Goal: Task Accomplishment & Management: Manage account settings

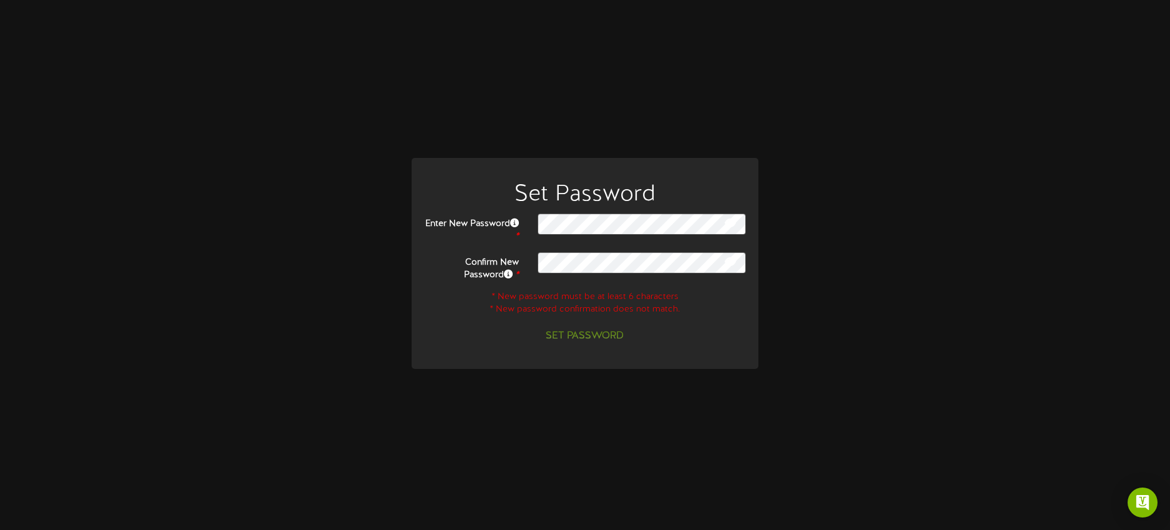
click at [567, 235] on div "Enter New Password *" at bounding box center [585, 227] width 340 height 29
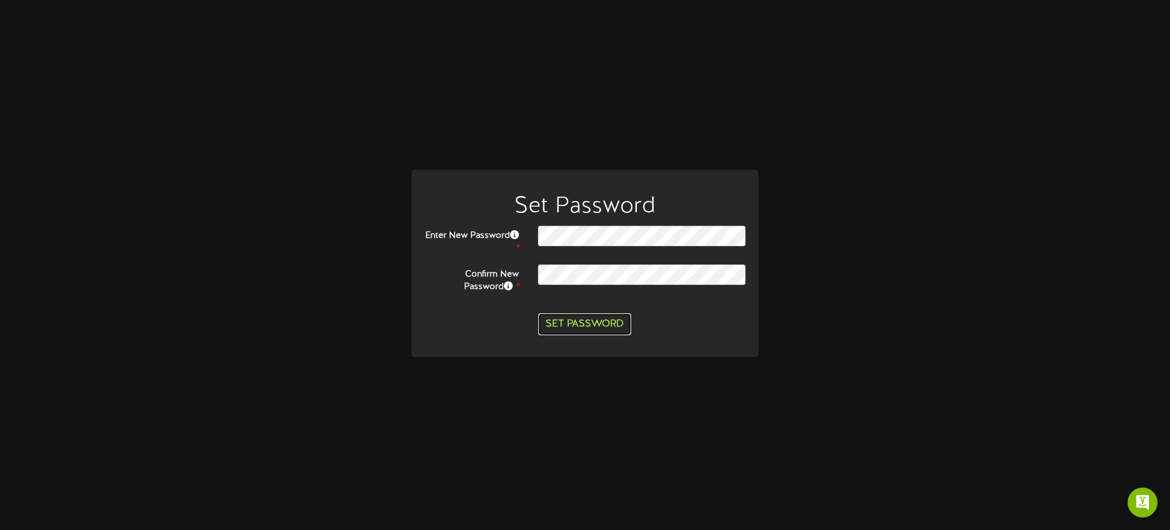
click at [577, 324] on button "Set Password" at bounding box center [584, 324] width 93 height 22
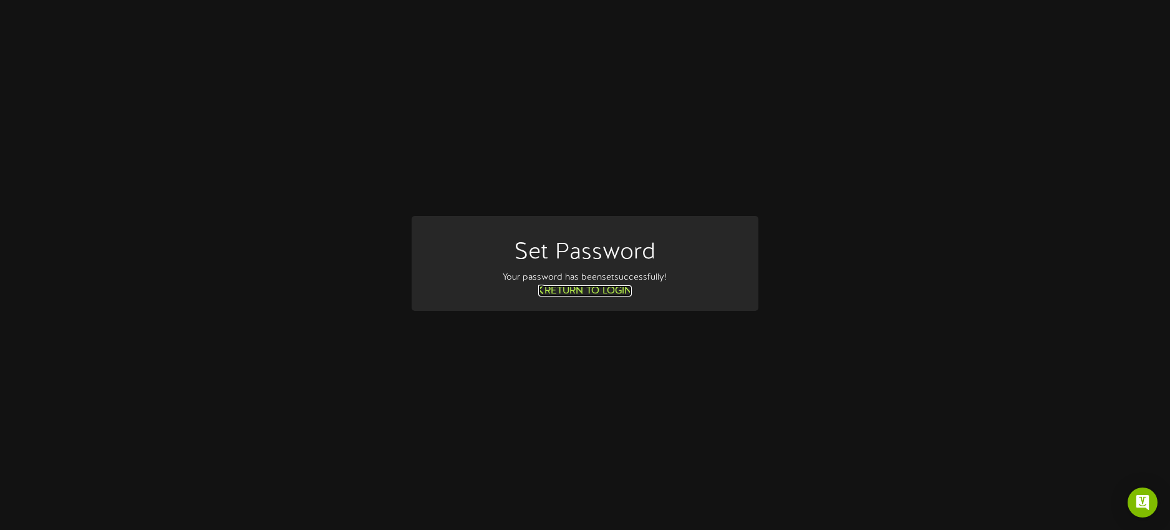
click at [615, 291] on link "Return to Login" at bounding box center [585, 290] width 94 height 11
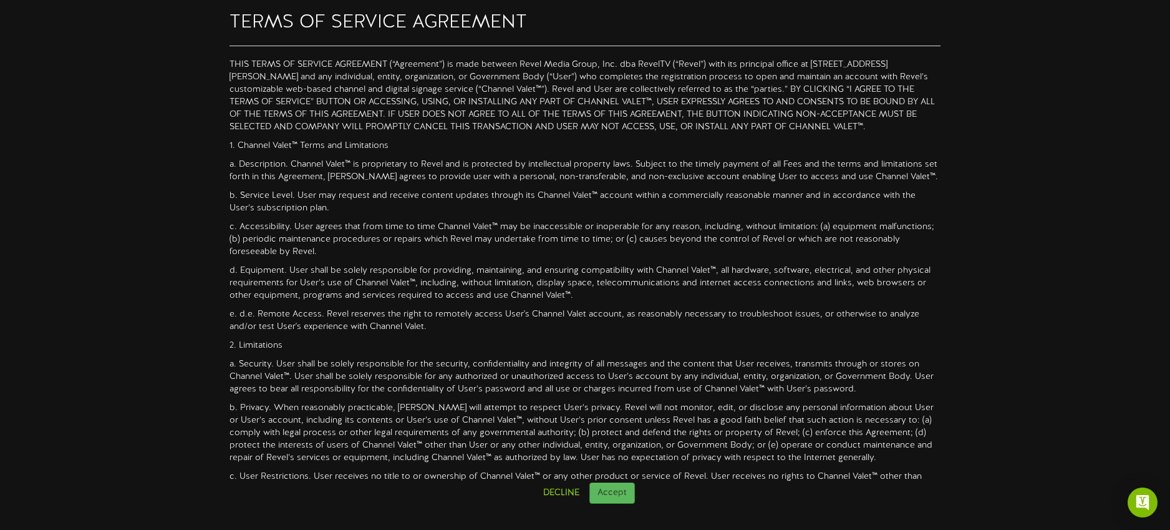
scroll to position [330, 0]
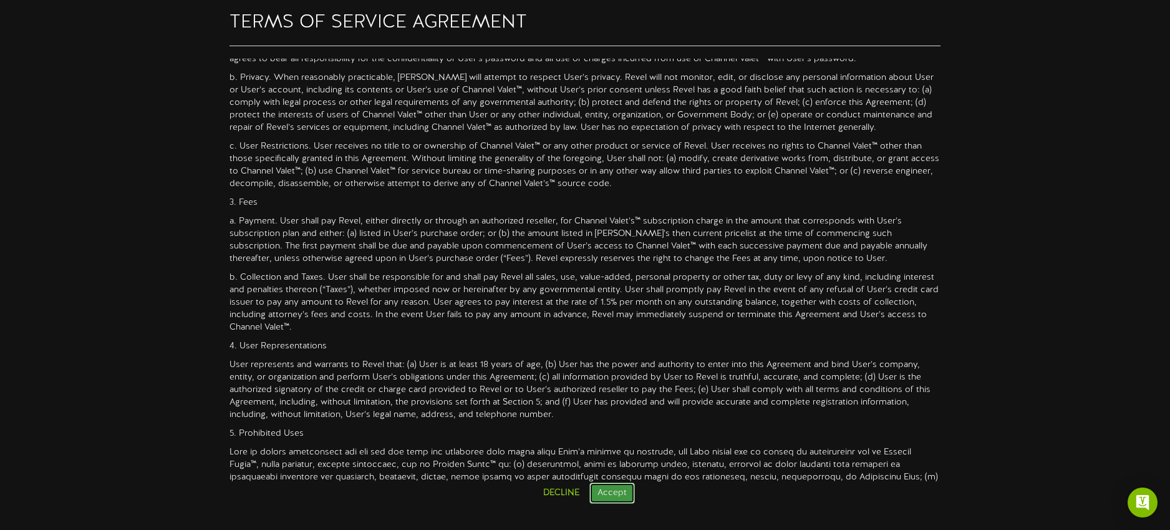
click at [616, 493] on button "Accept" at bounding box center [613, 492] width 46 height 21
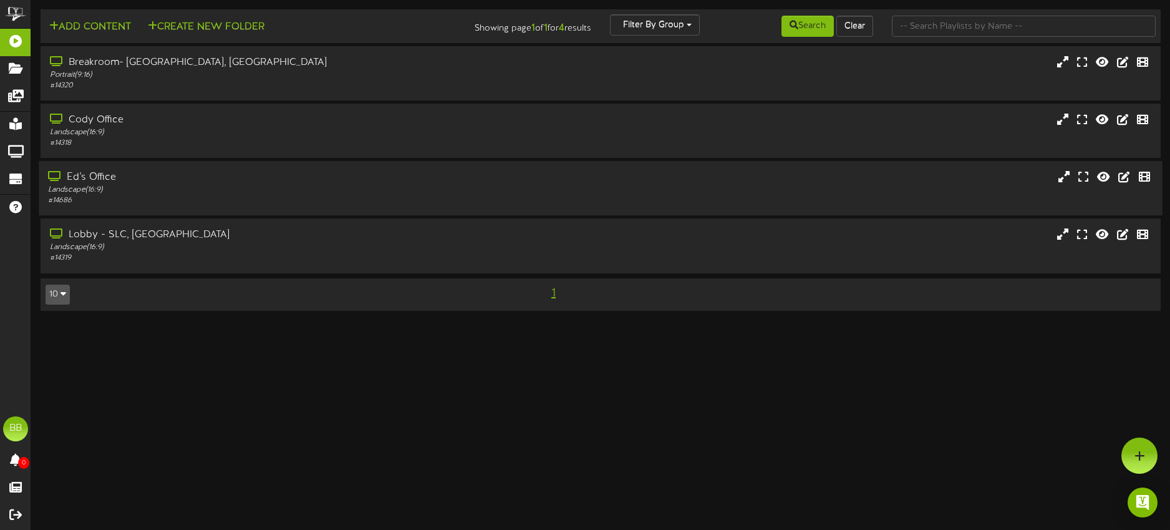
click at [111, 182] on div "Ed's Office" at bounding box center [272, 177] width 449 height 14
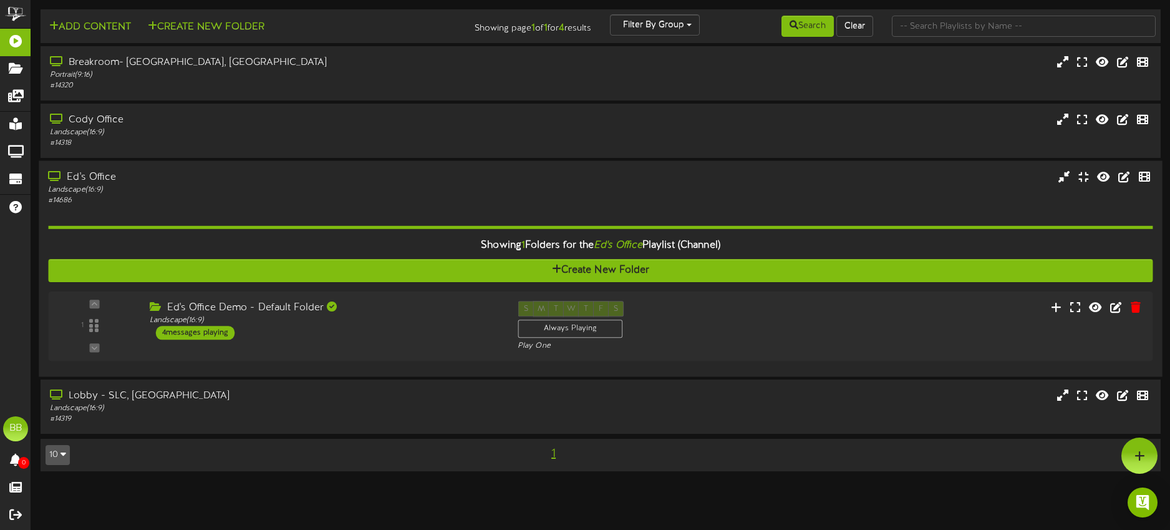
click at [111, 182] on div "Ed's Office" at bounding box center [272, 177] width 449 height 14
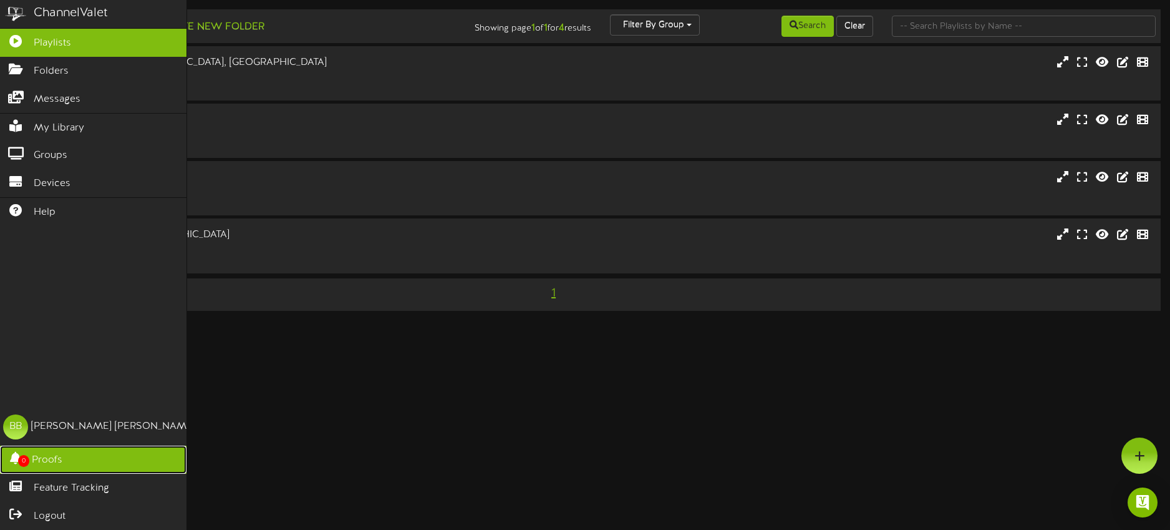
click at [32, 458] on span "Proofs" at bounding box center [47, 460] width 31 height 14
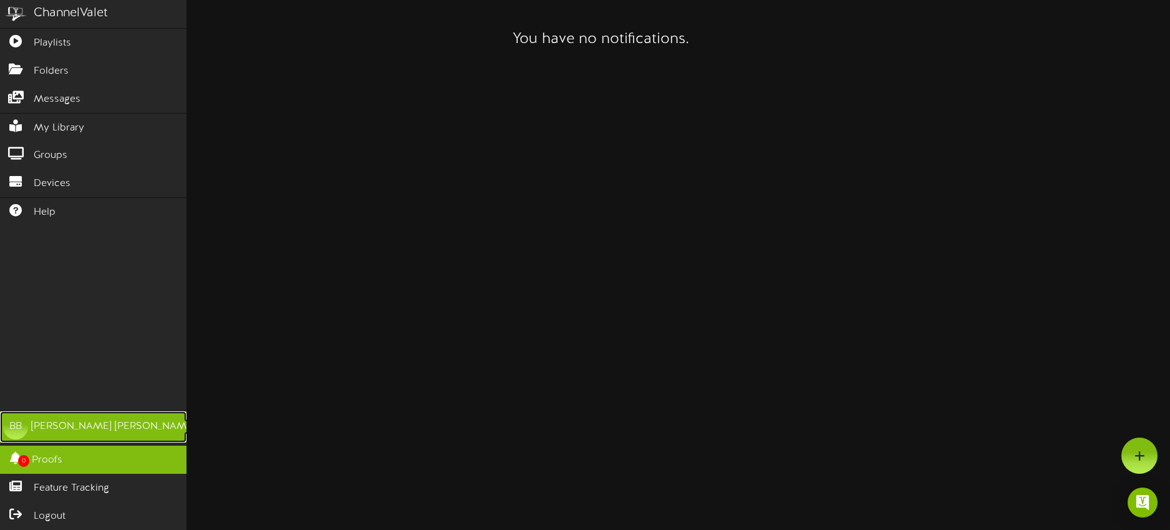
click at [32, 433] on div "Blayne Baker" at bounding box center [113, 426] width 164 height 14
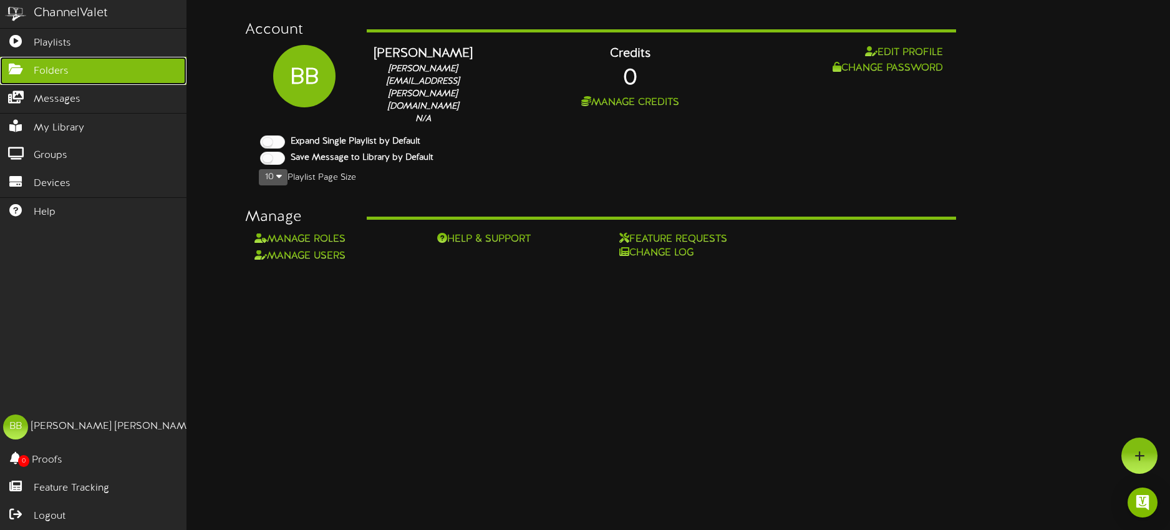
click at [69, 72] on link "Folders" at bounding box center [93, 71] width 187 height 28
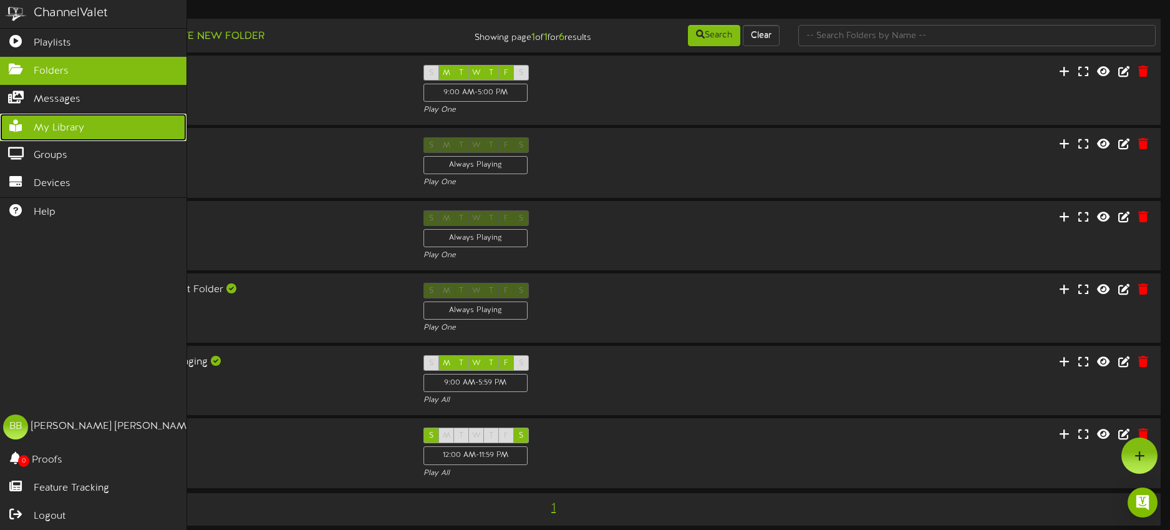
click at [85, 122] on link "My Library" at bounding box center [93, 128] width 187 height 28
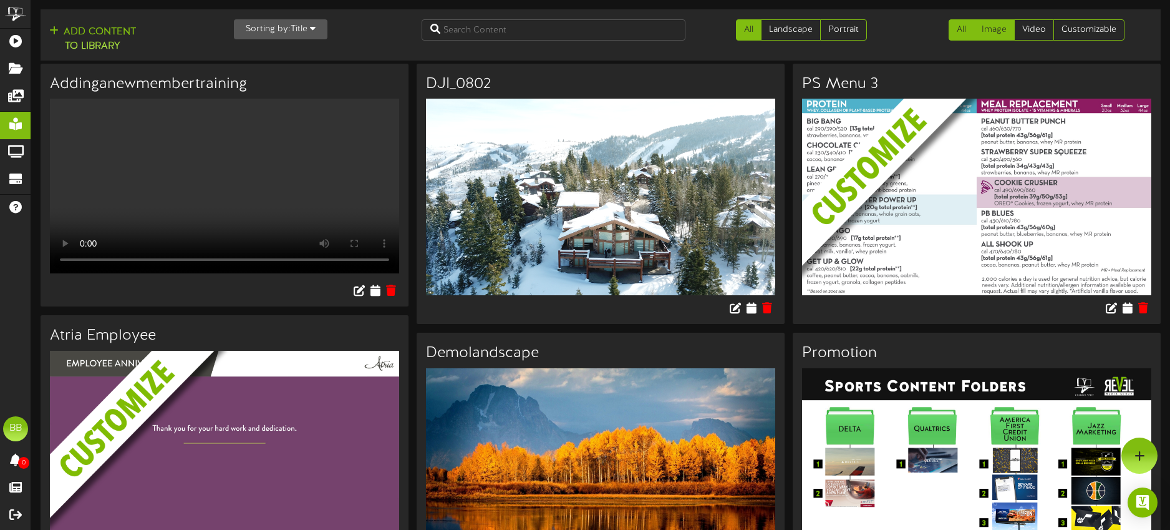
click at [985, 38] on link "Image" at bounding box center [994, 29] width 41 height 21
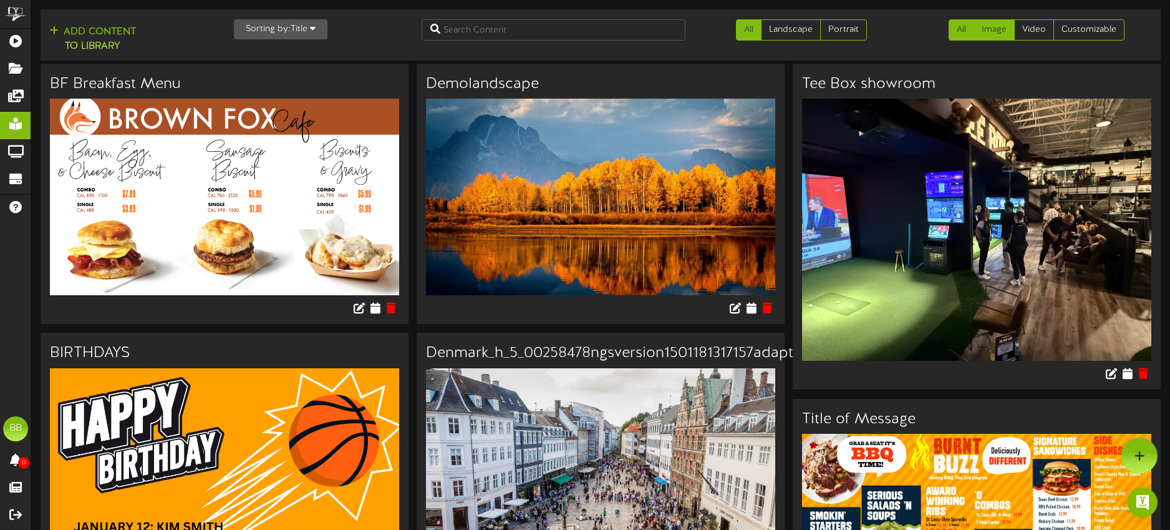
click at [965, 37] on link "All" at bounding box center [962, 29] width 26 height 21
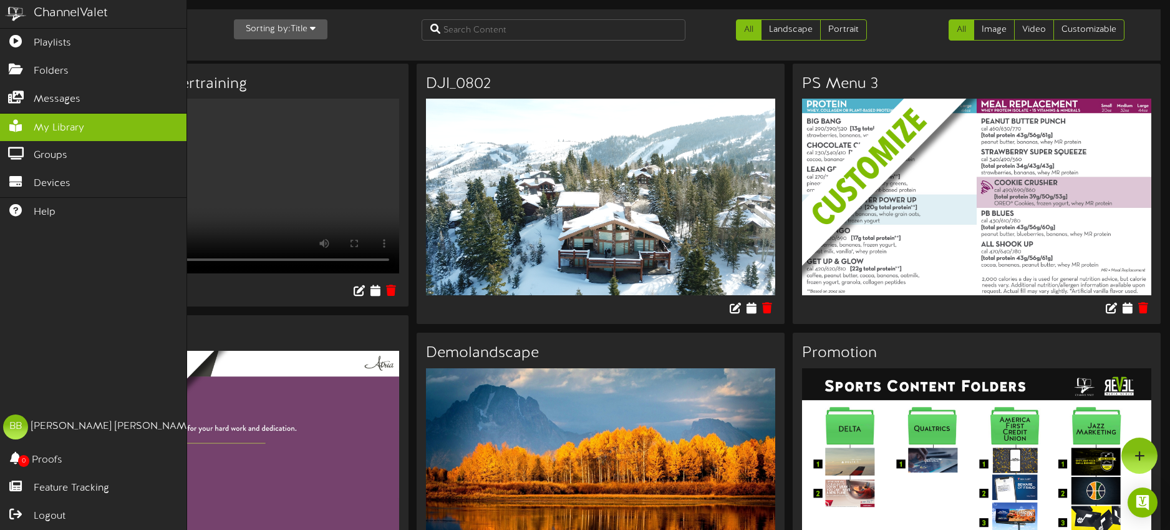
click at [59, 17] on div "ChannelValet" at bounding box center [71, 13] width 74 height 18
click at [49, 12] on div "ChannelValet" at bounding box center [71, 13] width 74 height 18
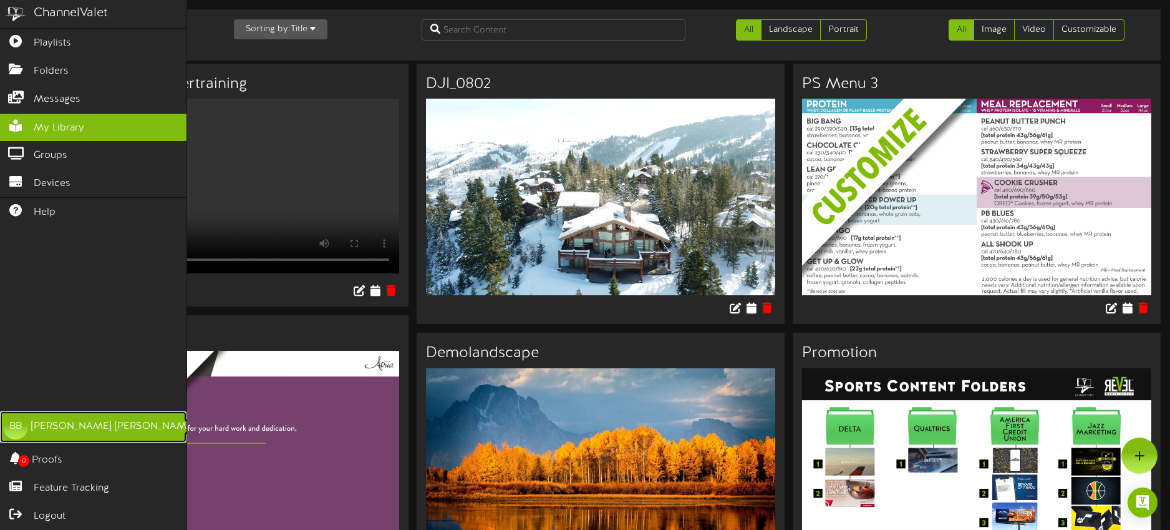
click at [48, 432] on div "Blayne Baker" at bounding box center [113, 426] width 164 height 14
